Goal: Task Accomplishment & Management: Use online tool/utility

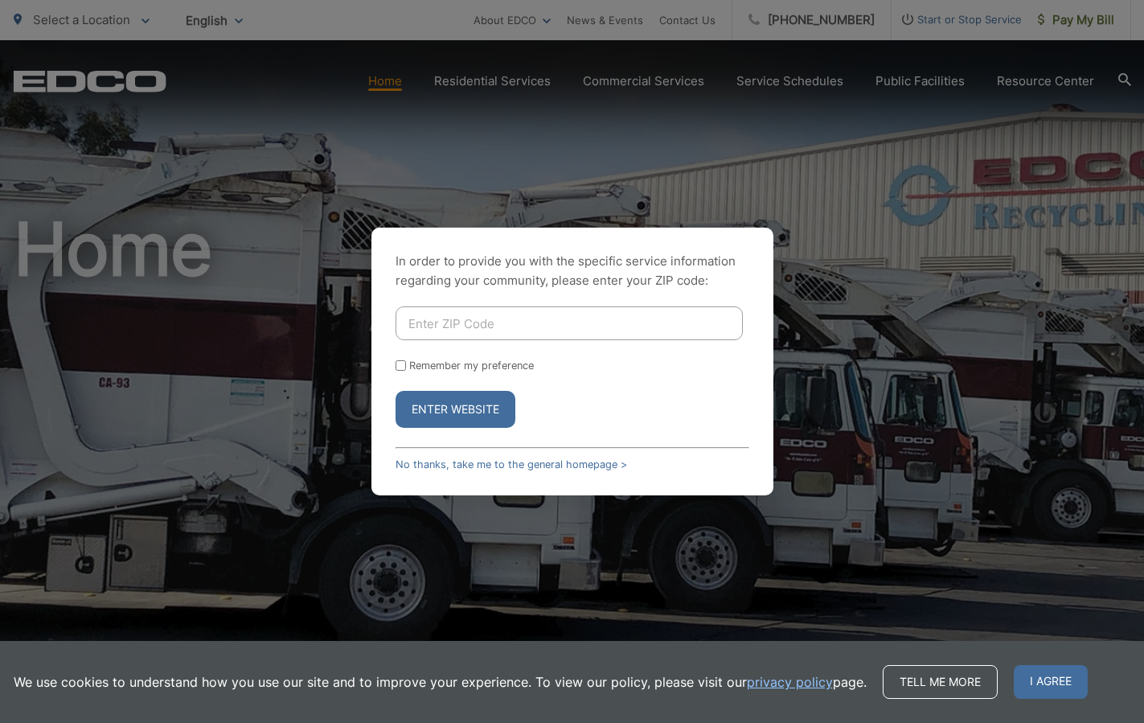
click at [441, 327] on input "Enter ZIP Code" at bounding box center [569, 323] width 347 height 34
type input "92020"
click at [467, 408] on button "Enter Website" at bounding box center [456, 409] width 120 height 37
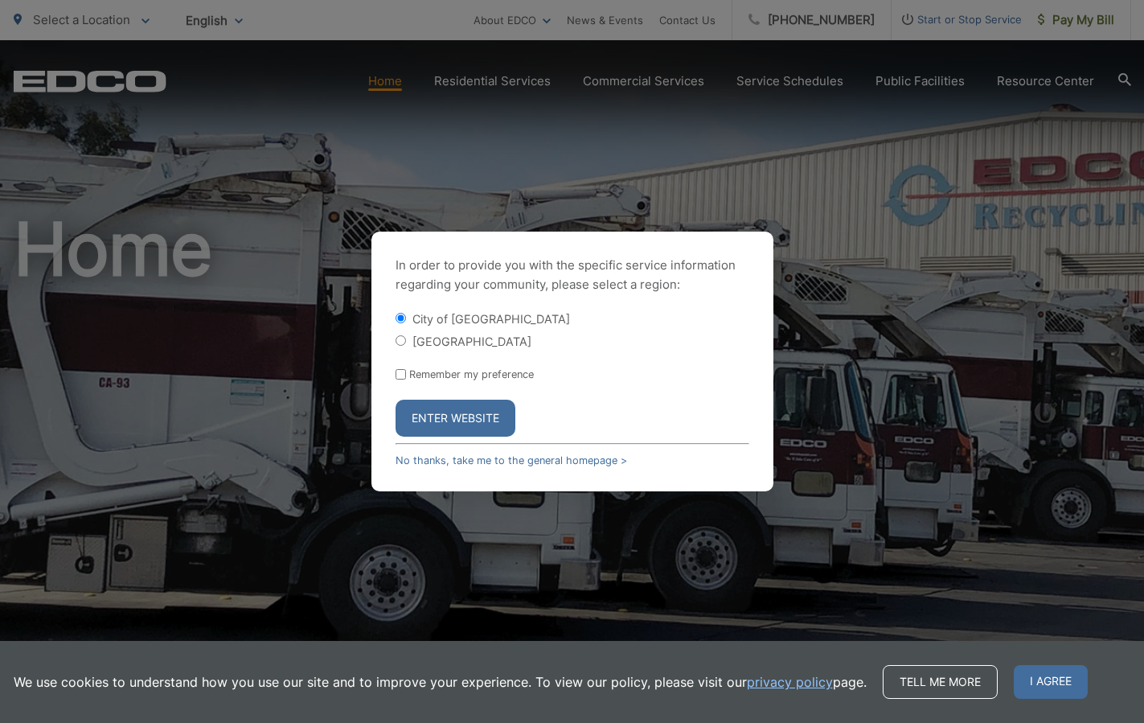
click at [399, 375] on input "Remember my preference" at bounding box center [401, 374] width 10 height 10
checkbox input "true"
click at [439, 421] on button "Enter Website" at bounding box center [456, 418] width 120 height 37
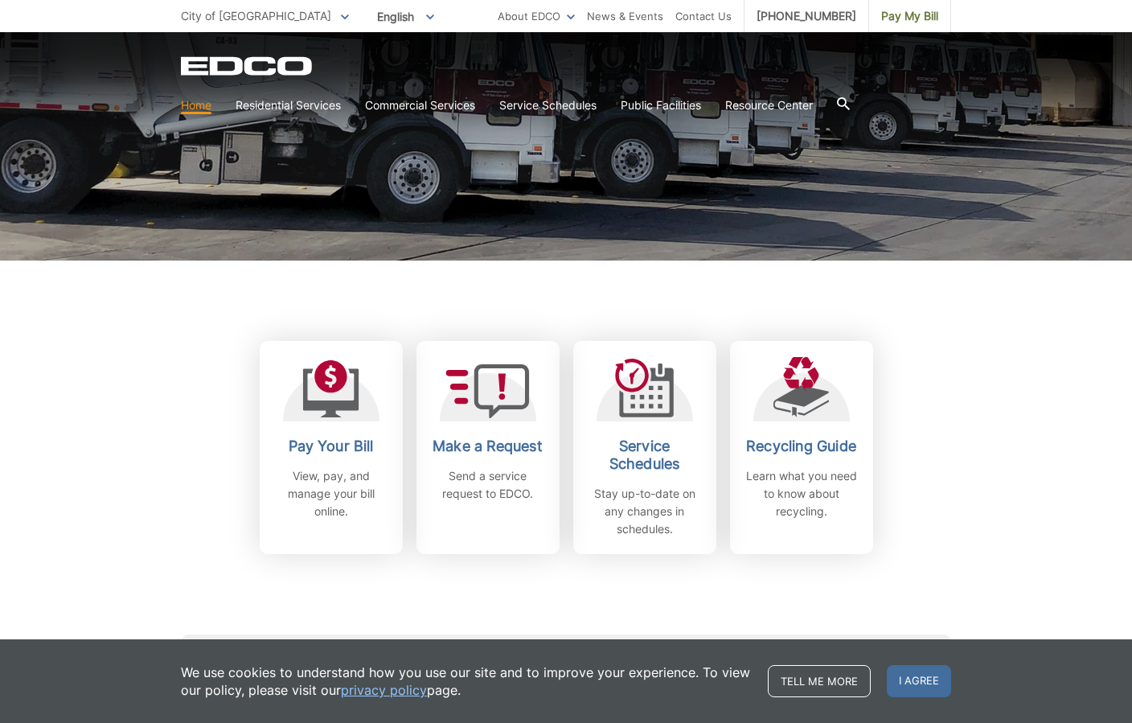
scroll to position [326, 0]
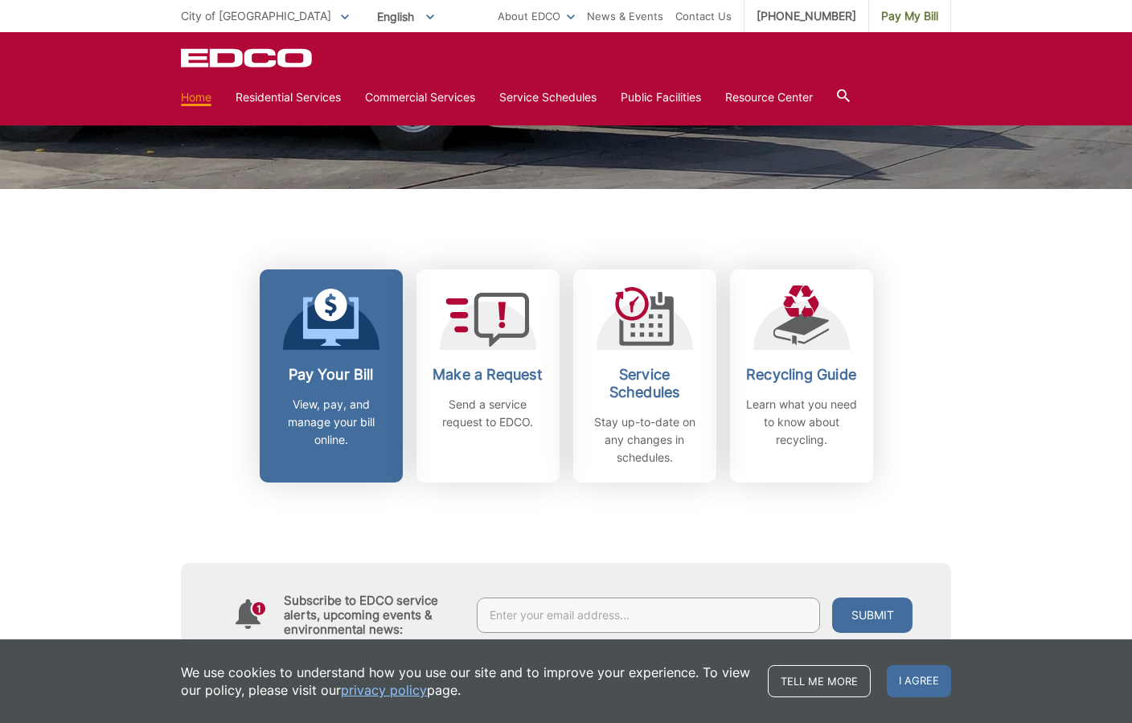
click at [328, 382] on h2 "Pay Your Bill" at bounding box center [331, 375] width 119 height 18
